Goal: Task Accomplishment & Management: Use online tool/utility

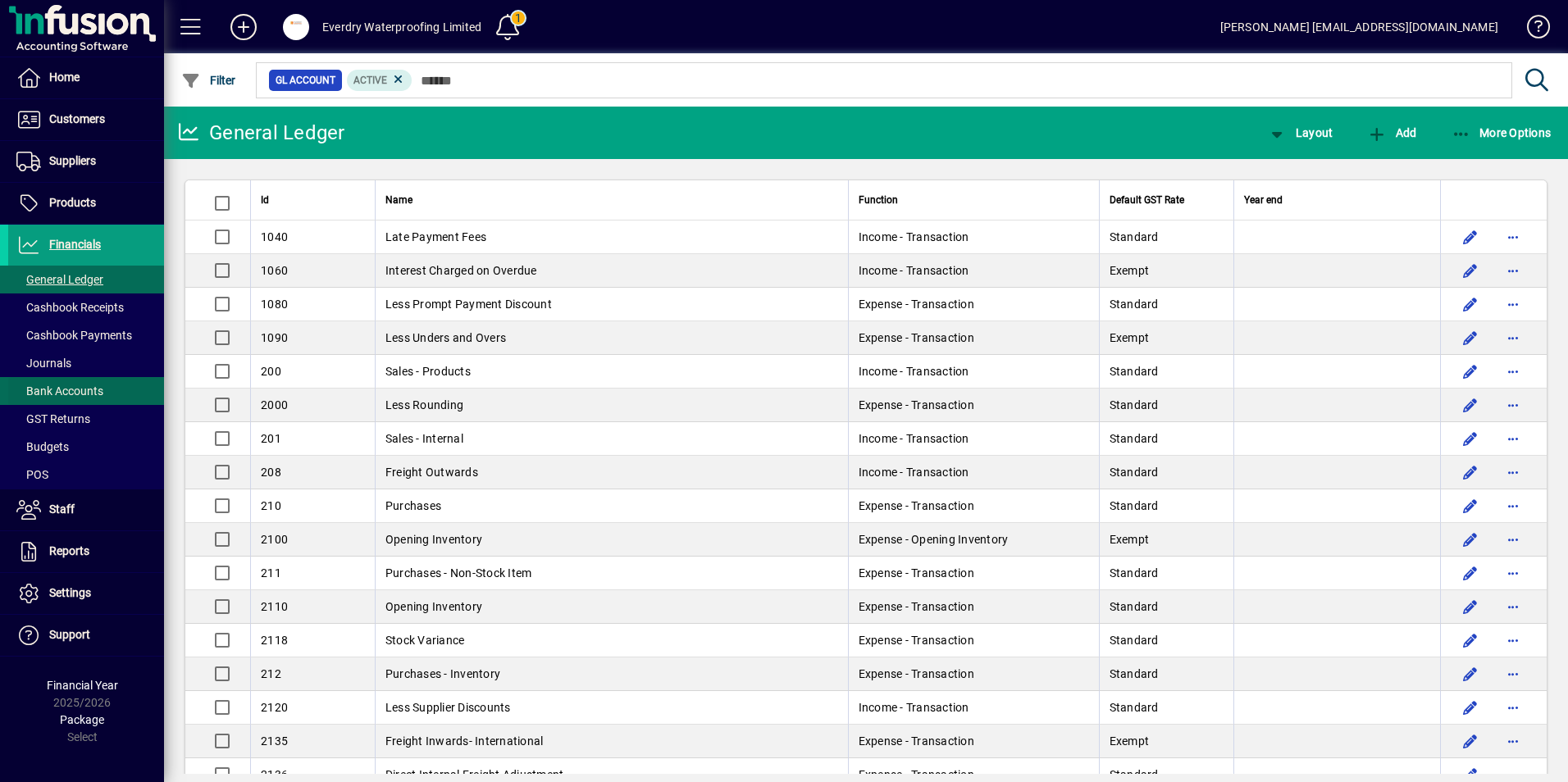
click at [58, 384] on span "Bank Accounts" at bounding box center [60, 390] width 87 height 13
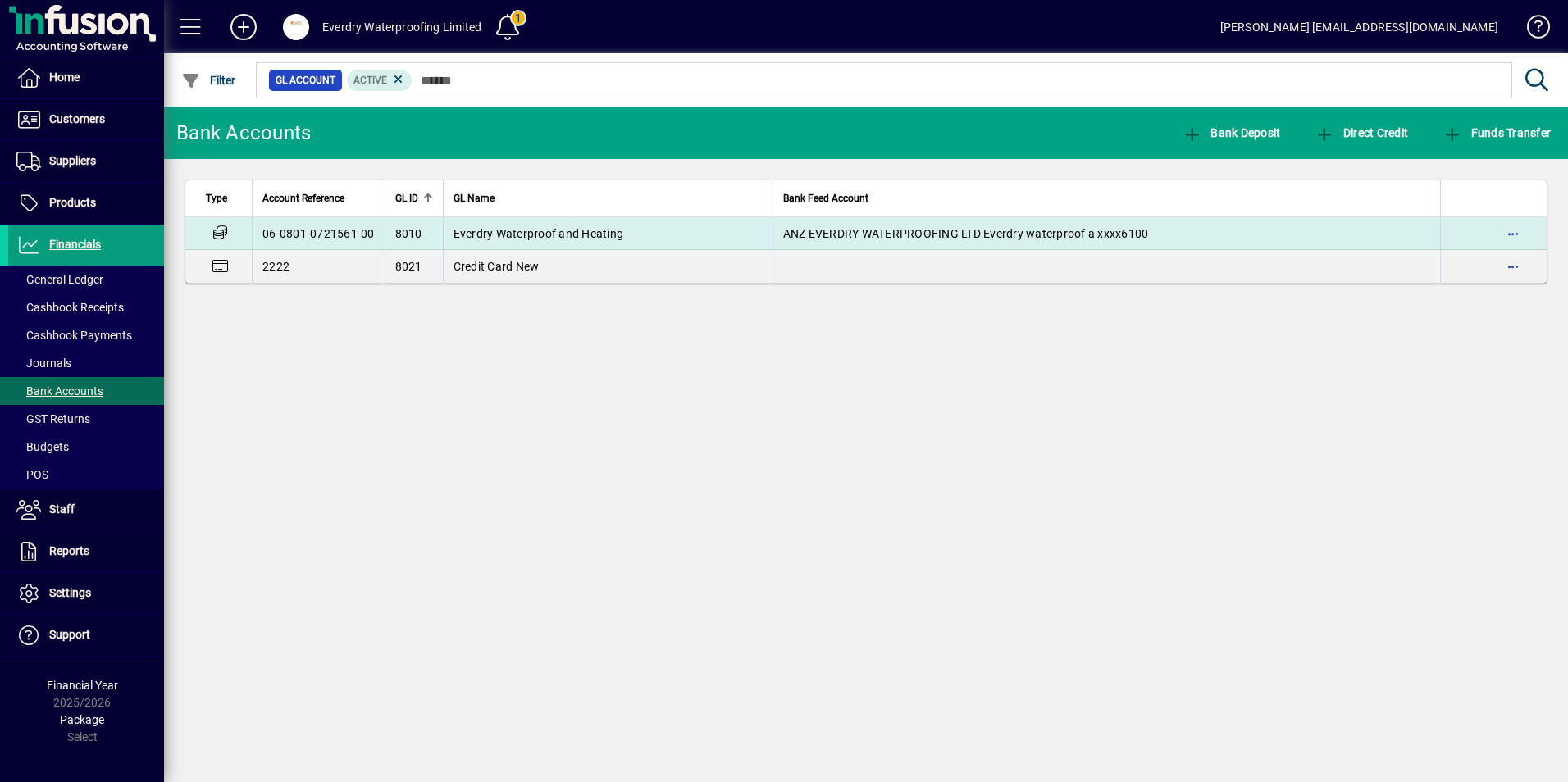
click at [603, 238] on span "Everdry Waterproof and Heating" at bounding box center [539, 233] width 171 height 13
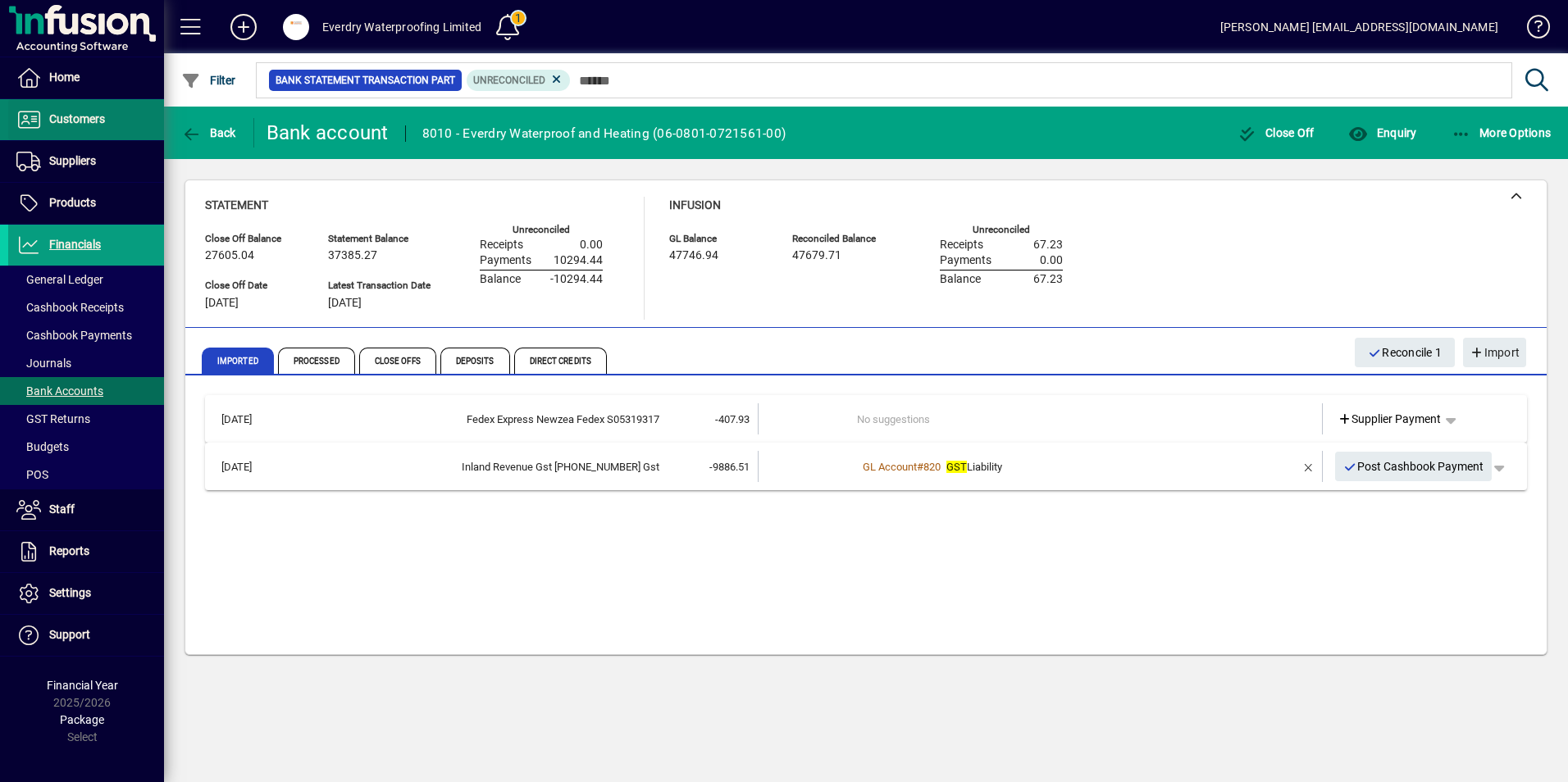
click at [87, 122] on span "Customers" at bounding box center [77, 119] width 56 height 13
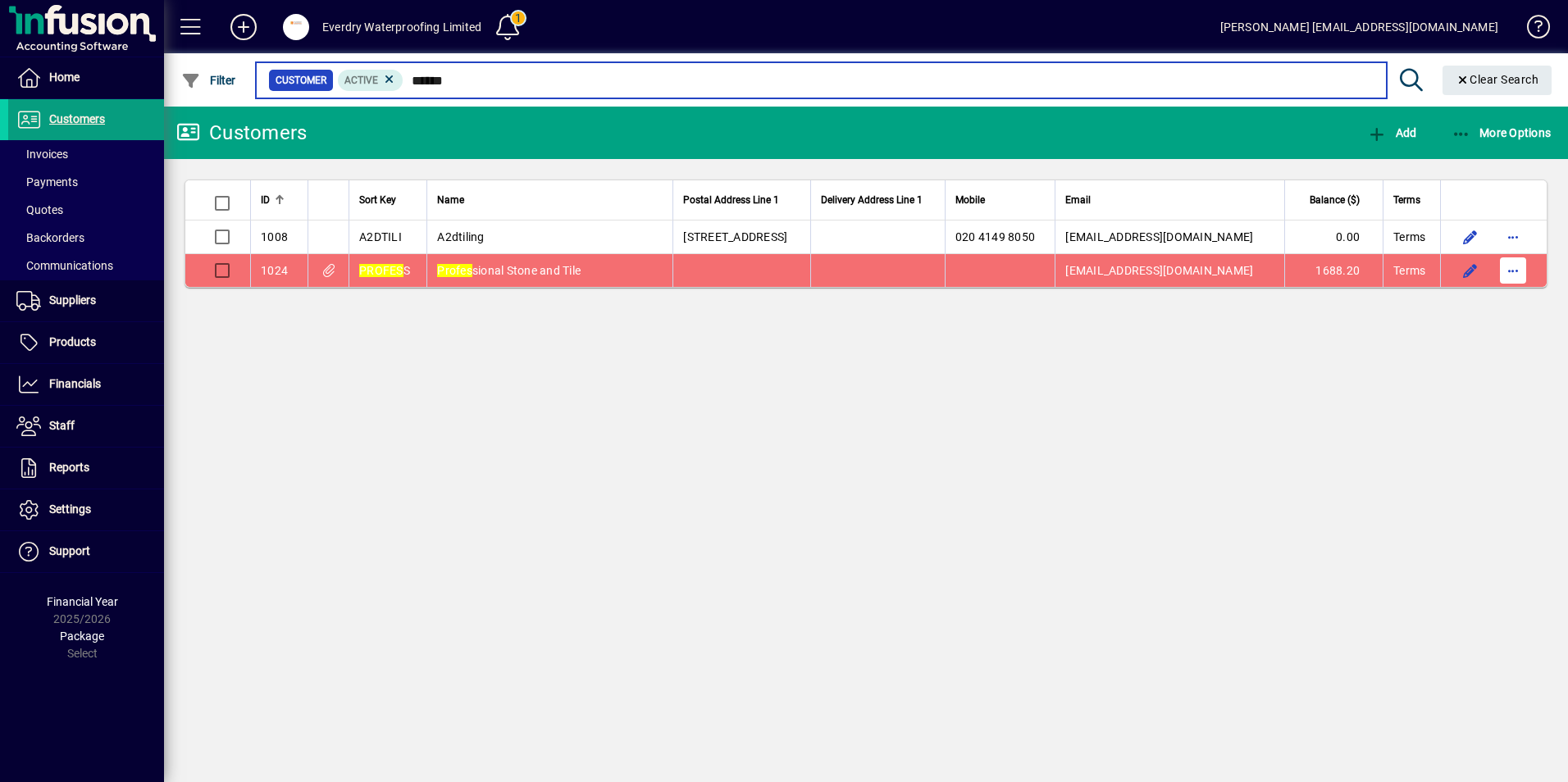
type input "******"
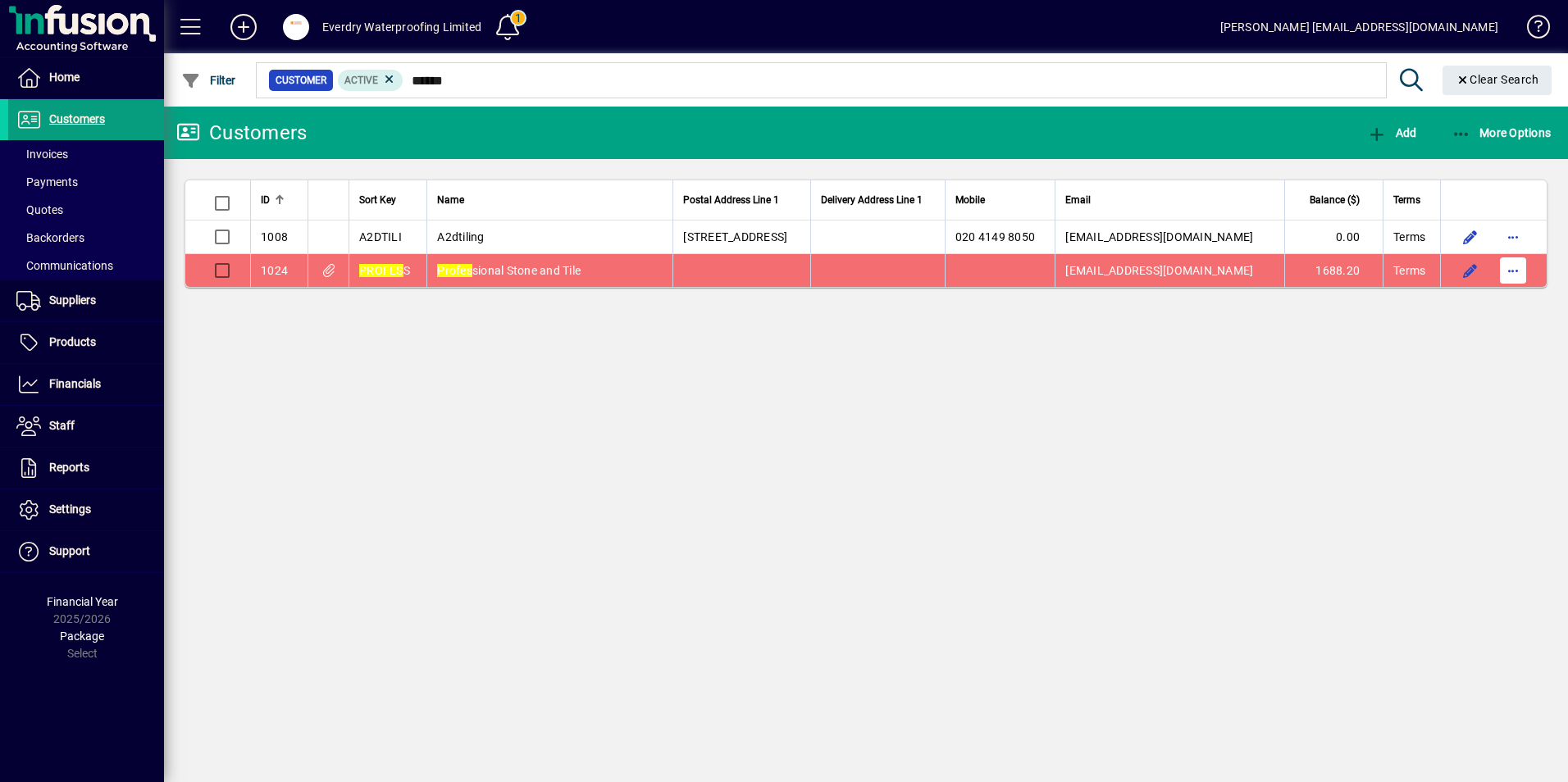
click at [1512, 271] on span "button" at bounding box center [1512, 270] width 39 height 39
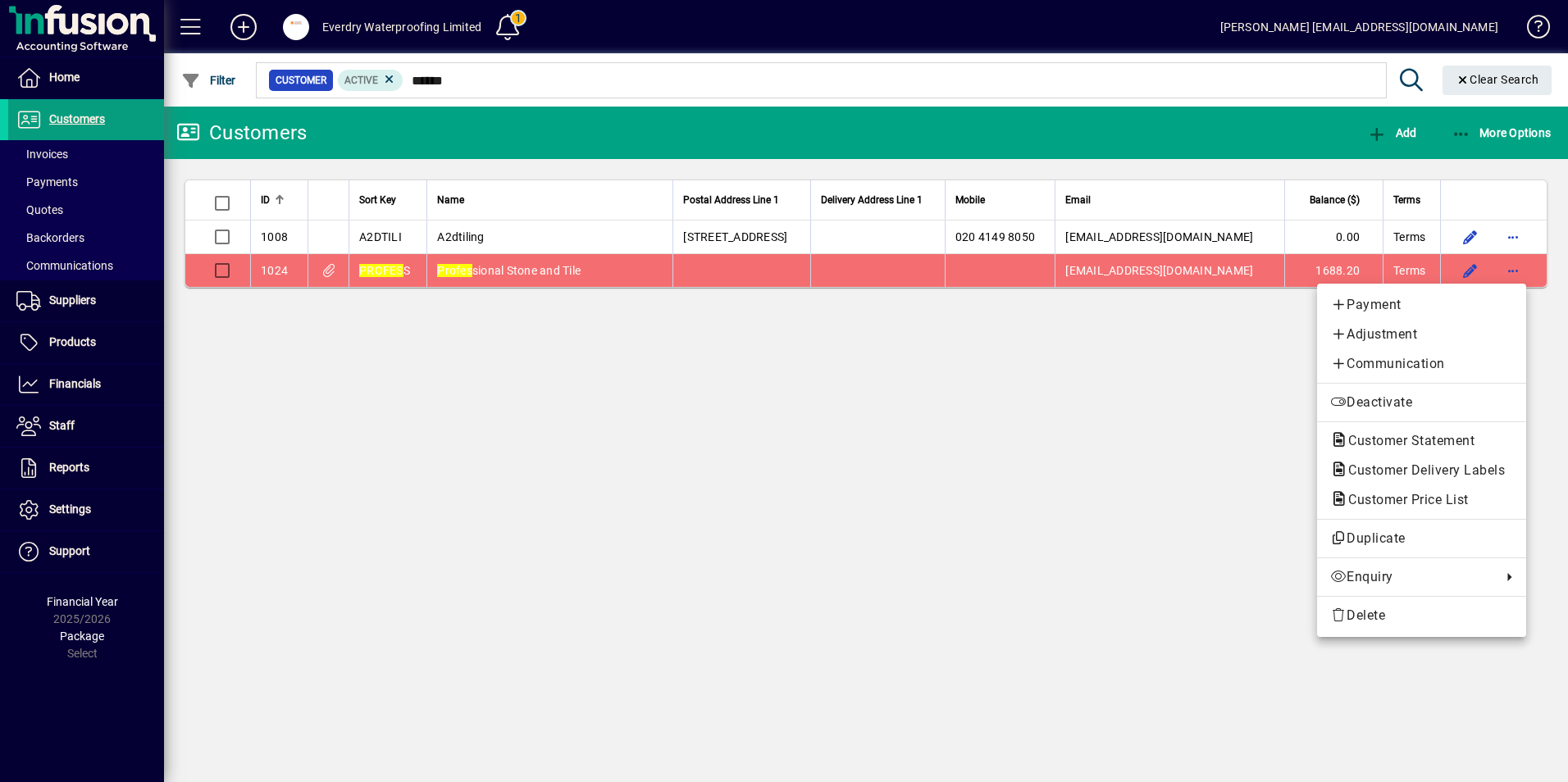
click at [1374, 444] on span "Customer Statement" at bounding box center [1406, 440] width 153 height 16
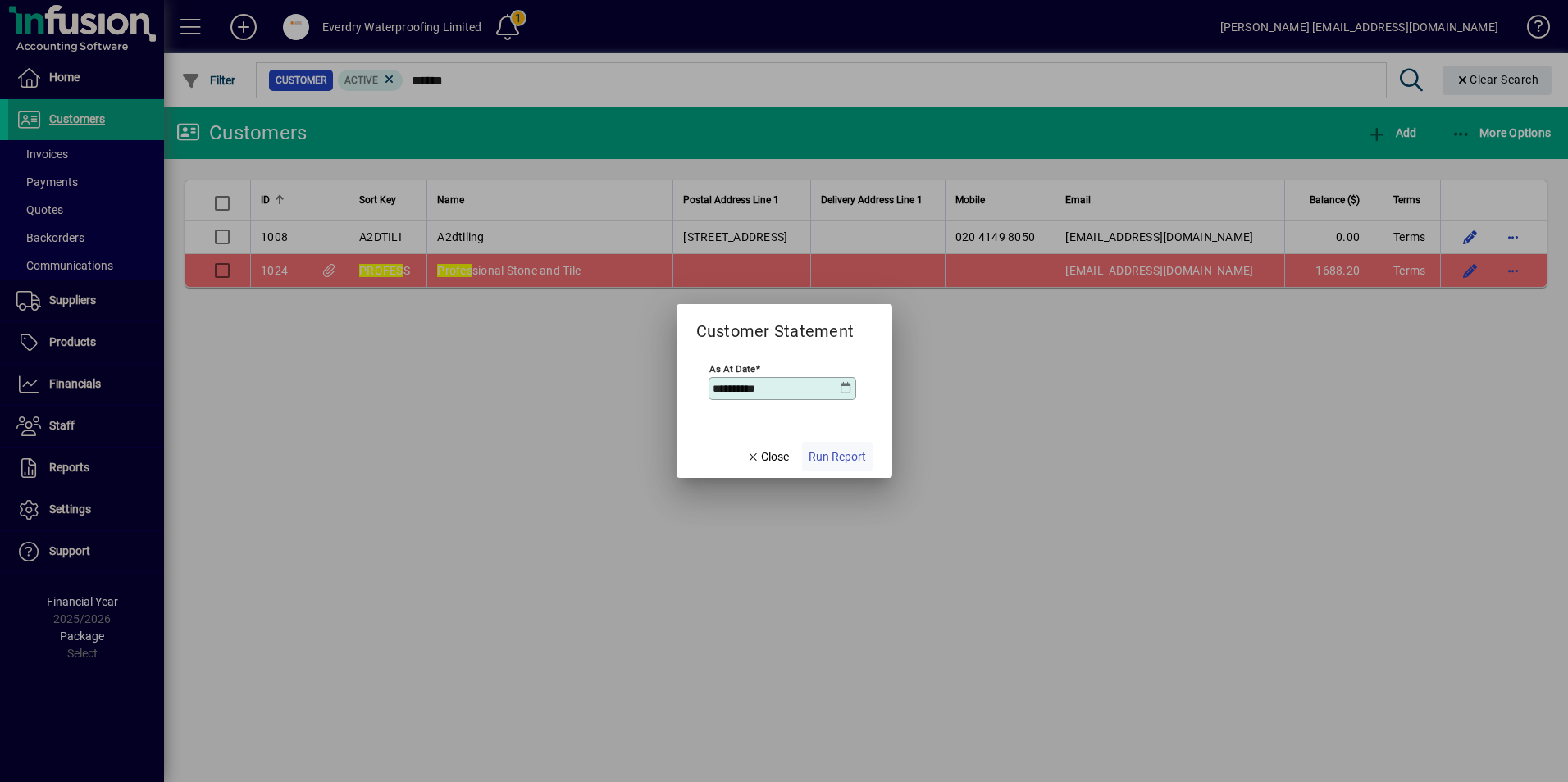
click at [825, 448] on span "Run Report" at bounding box center [837, 457] width 57 height 17
